Goal: Check status

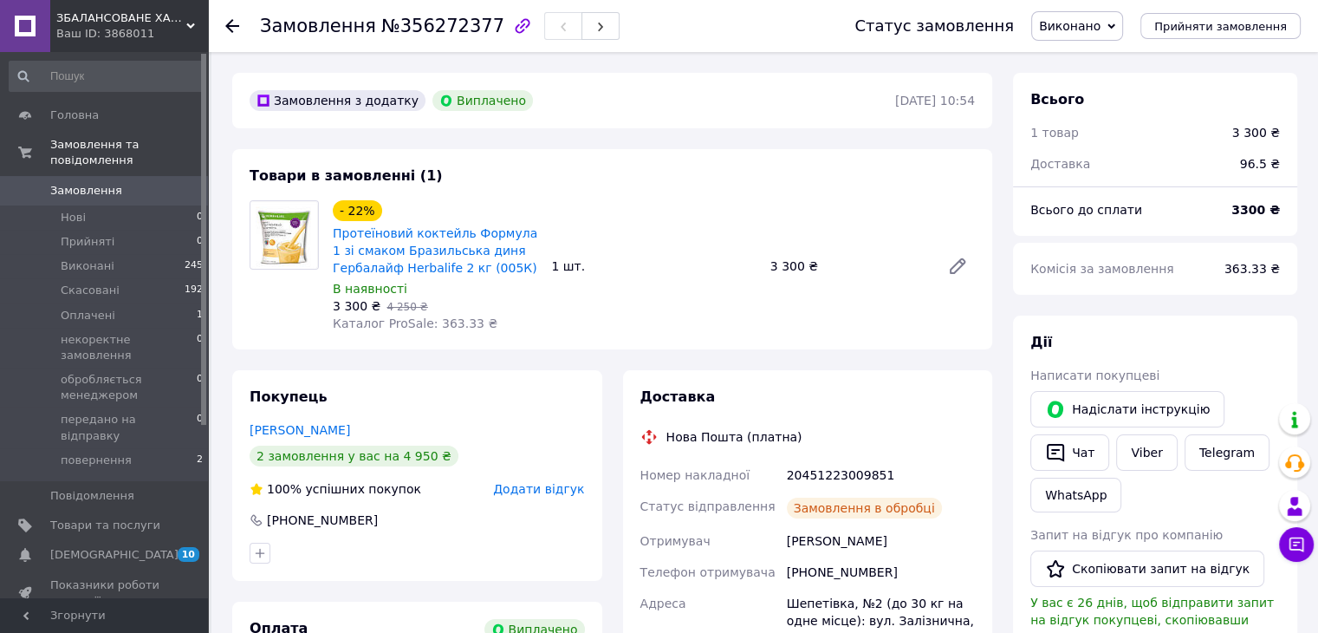
scroll to position [173, 0]
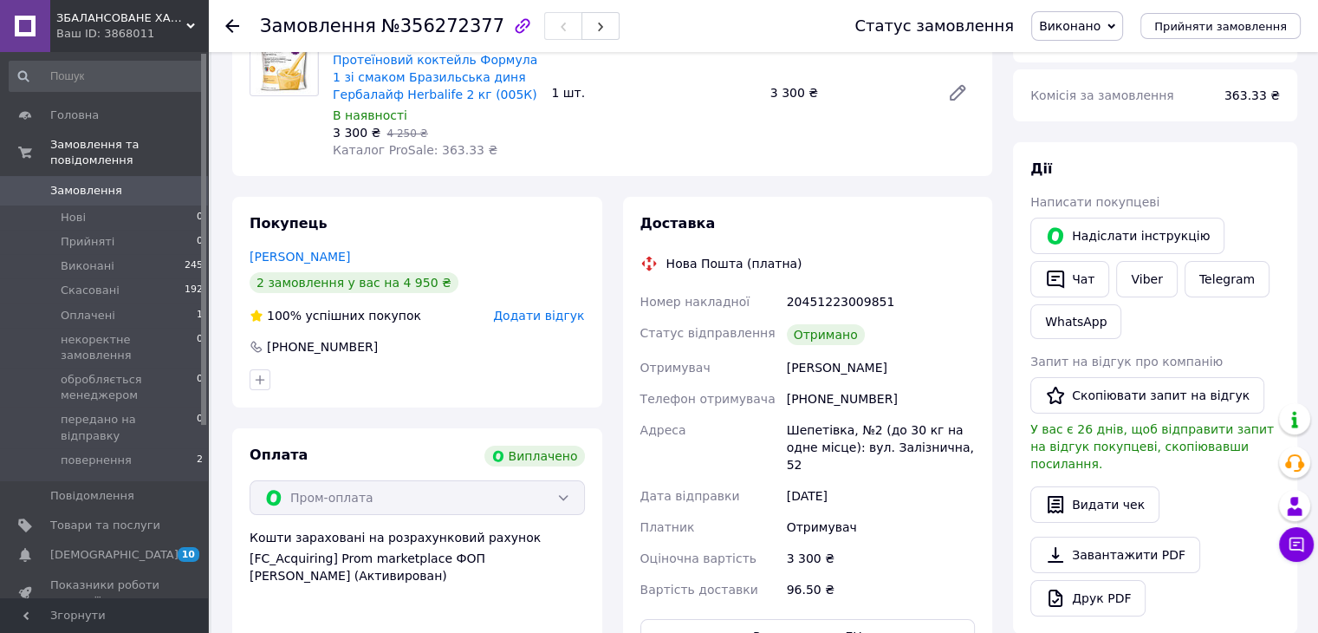
drag, startPoint x: 790, startPoint y: 371, endPoint x: 900, endPoint y: 374, distance: 109.2
click at [900, 374] on div "[PERSON_NAME]" at bounding box center [880, 367] width 195 height 31
copy div "[PERSON_NAME]"
drag, startPoint x: 787, startPoint y: 302, endPoint x: 884, endPoint y: 313, distance: 97.6
click at [884, 313] on div "20451223009851" at bounding box center [880, 301] width 195 height 31
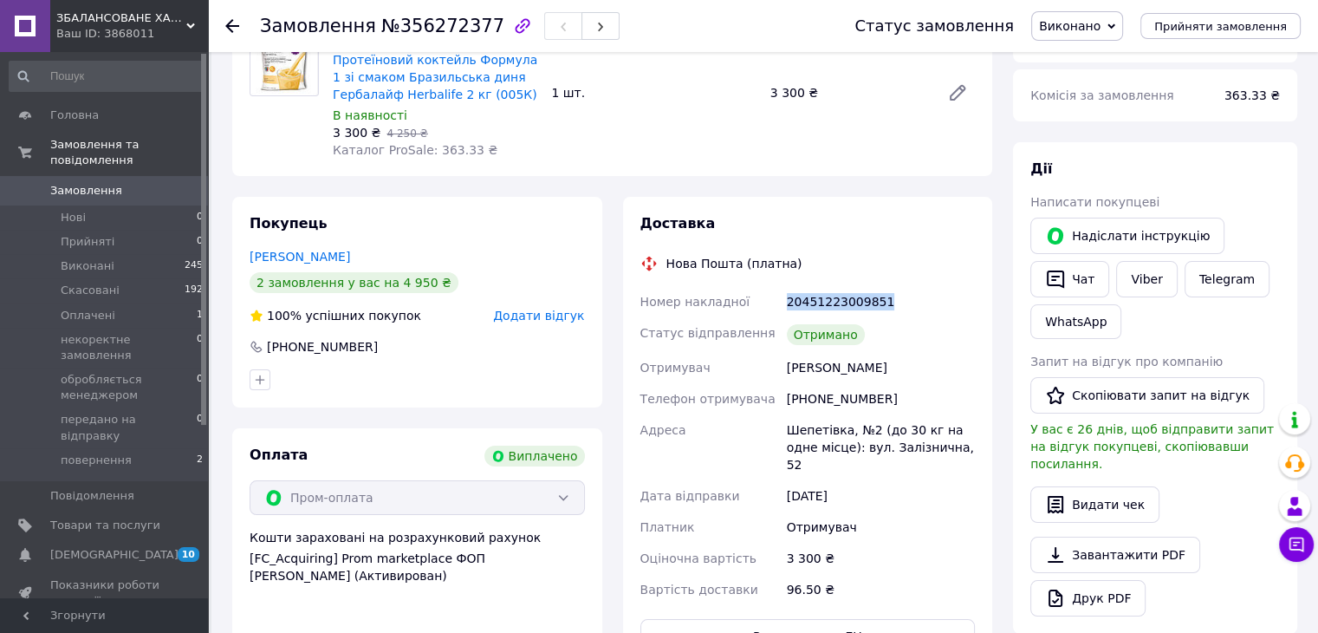
copy div "20451223009851"
click at [620, 537] on div "Доставка Нова Пошта (платна) Номер накладної 20451223009851 Статус відправлення…" at bounding box center [808, 434] width 391 height 474
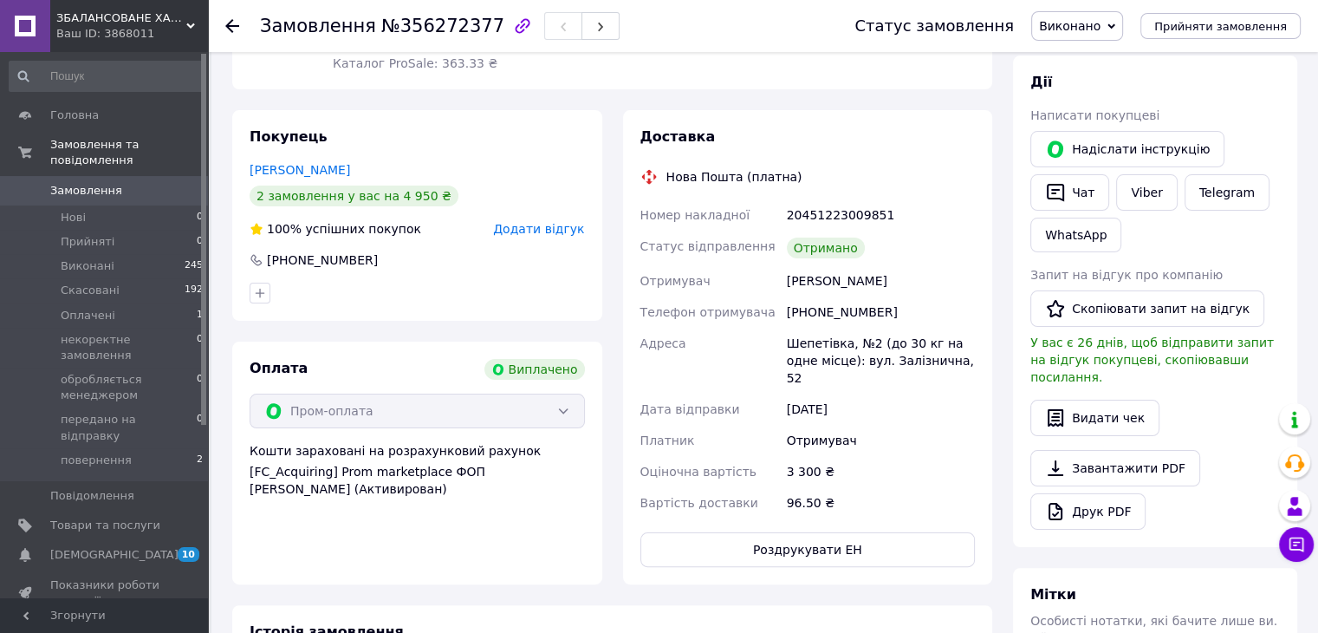
click at [229, 25] on use at bounding box center [232, 26] width 14 height 14
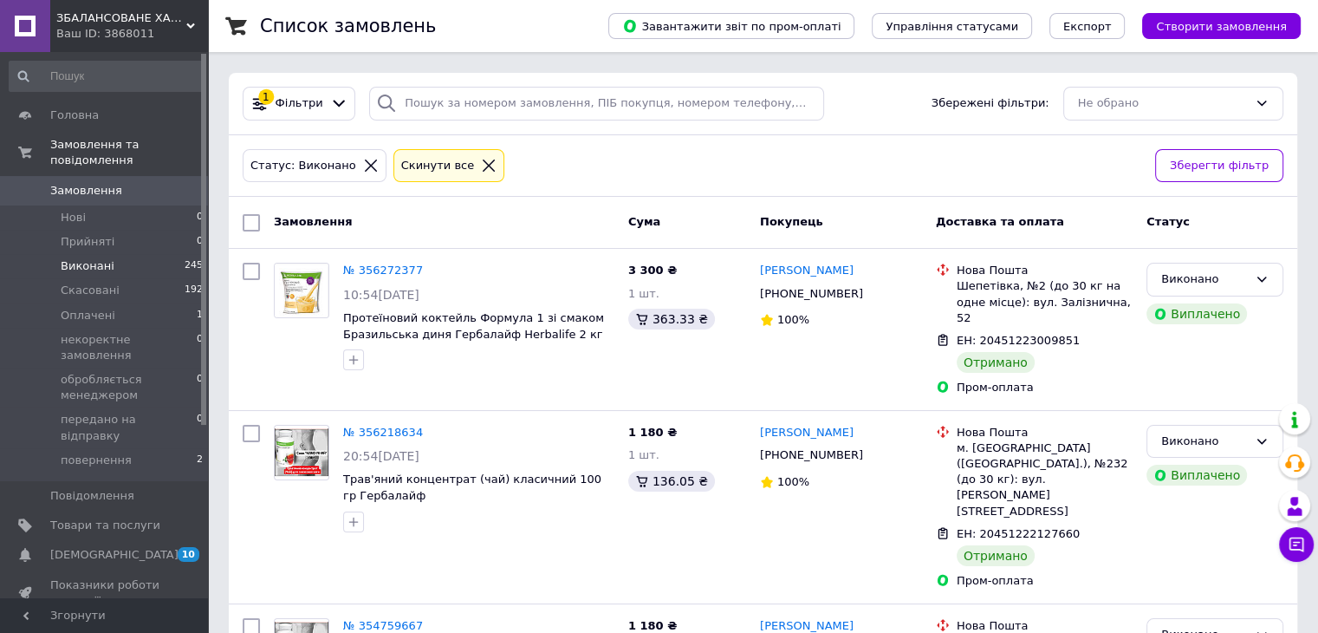
click at [143, 254] on li "Виконані 245" at bounding box center [106, 266] width 213 height 24
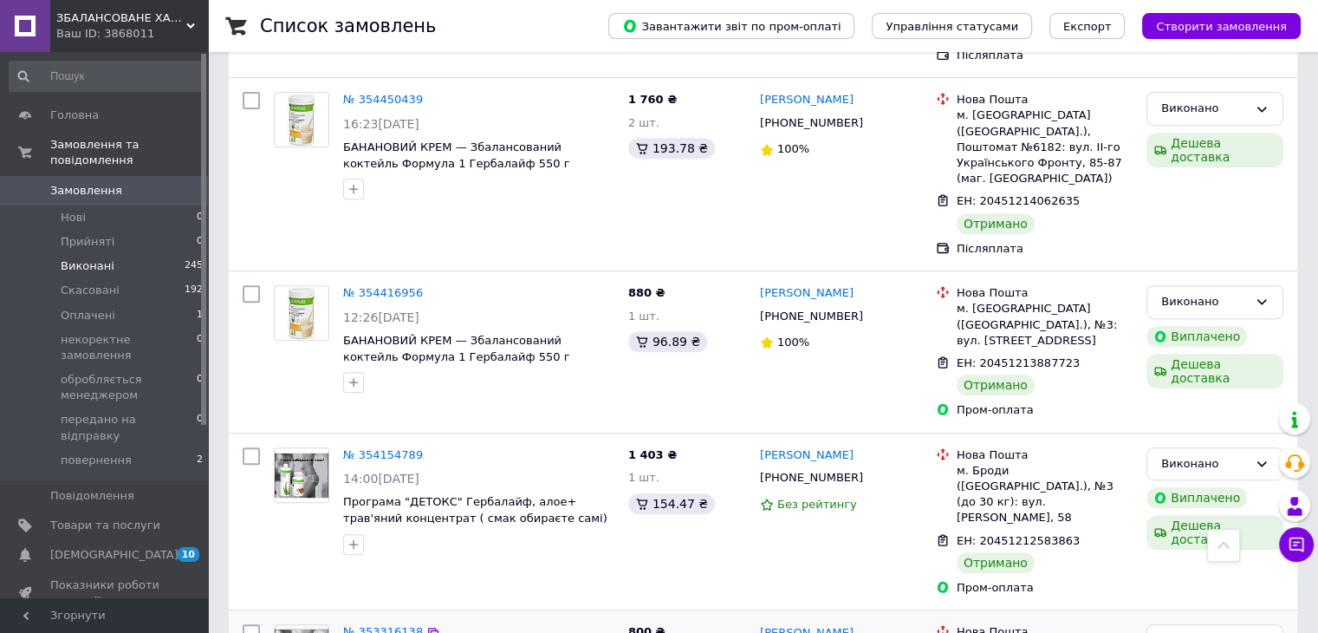
scroll to position [693, 0]
